Goal: Answer question/provide support: Share knowledge or assist other users

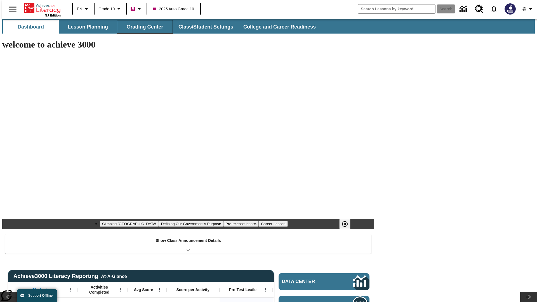
click at [143, 27] on button "Grading Center" at bounding box center [145, 26] width 56 height 13
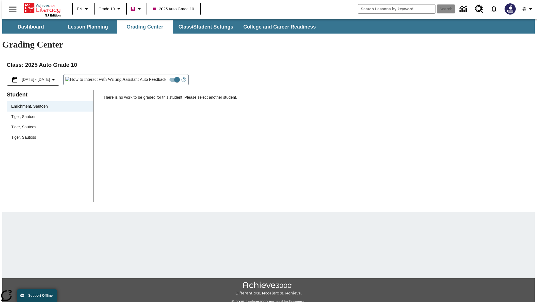
click at [48, 114] on span "Tiger, Sautoen" at bounding box center [50, 117] width 78 height 6
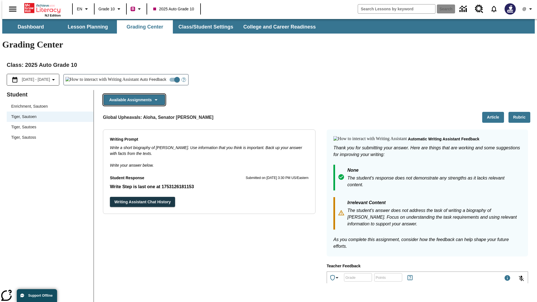
click at [133, 95] on button "Available Assignments" at bounding box center [134, 100] width 62 height 11
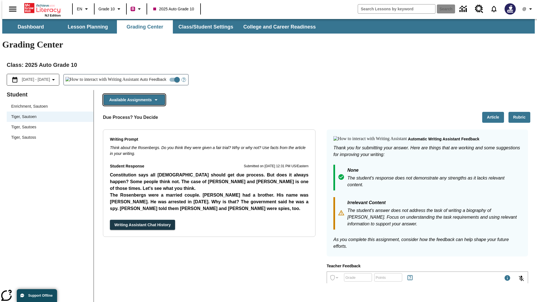
scroll to position [402, 0]
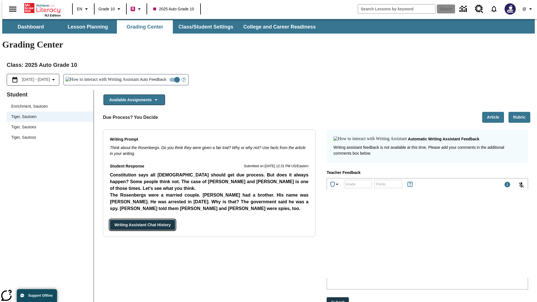
click at [110, 220] on button "Writing Assistant Chat History" at bounding box center [142, 225] width 65 height 10
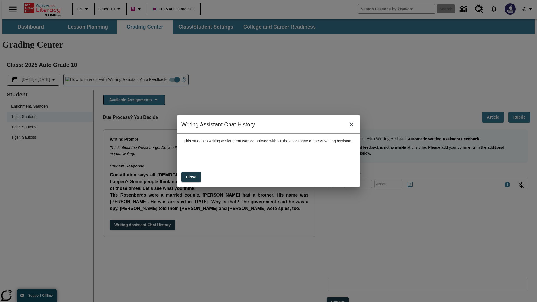
scroll to position [0, 0]
